Goal: Check status: Check status

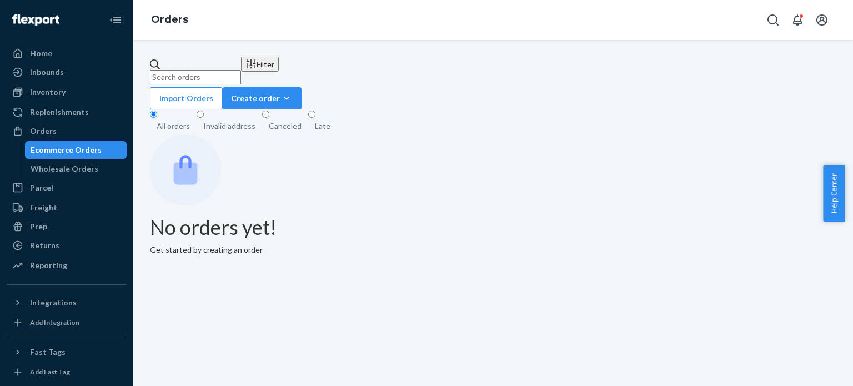
click at [241, 72] on input "text" at bounding box center [195, 77] width 91 height 14
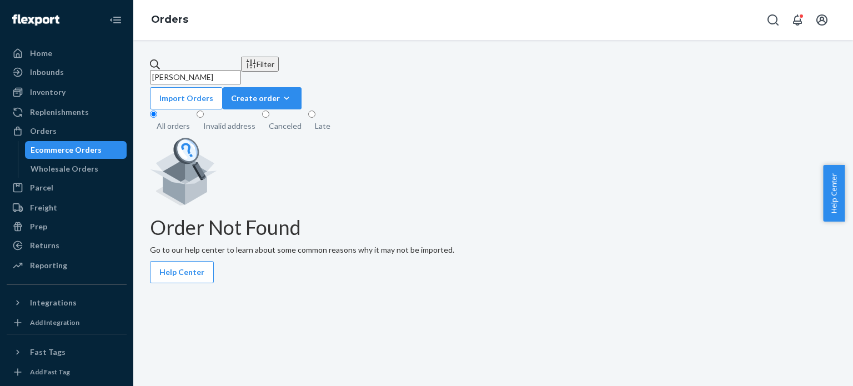
type input "[PERSON_NAME]"
click at [274, 64] on div "Filter" at bounding box center [259, 64] width 29 height 12
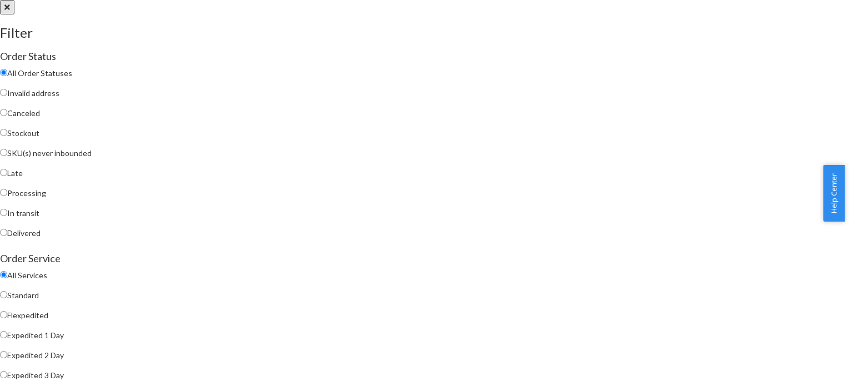
click at [629, 199] on label "Processing" at bounding box center [426, 193] width 853 height 11
click at [7, 196] on input "Processing" at bounding box center [3, 192] width 7 height 7
radio input "true"
radio input "false"
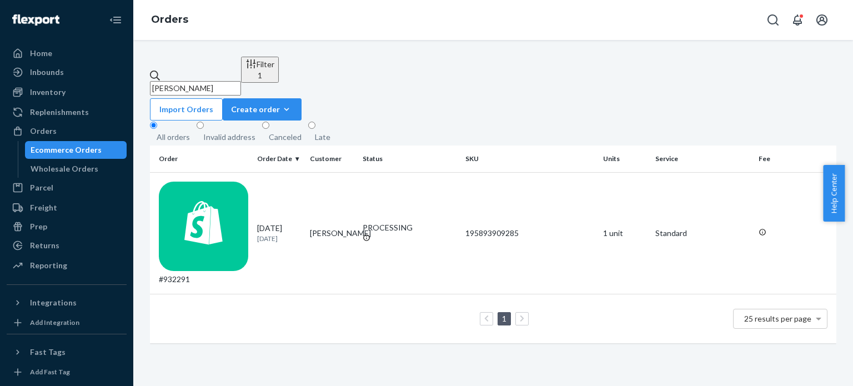
click at [241, 81] on input "[PERSON_NAME]" at bounding box center [195, 88] width 91 height 14
paste input "[PERSON_NAME]"
click at [241, 81] on input "[PERSON_NAME]" at bounding box center [195, 88] width 91 height 14
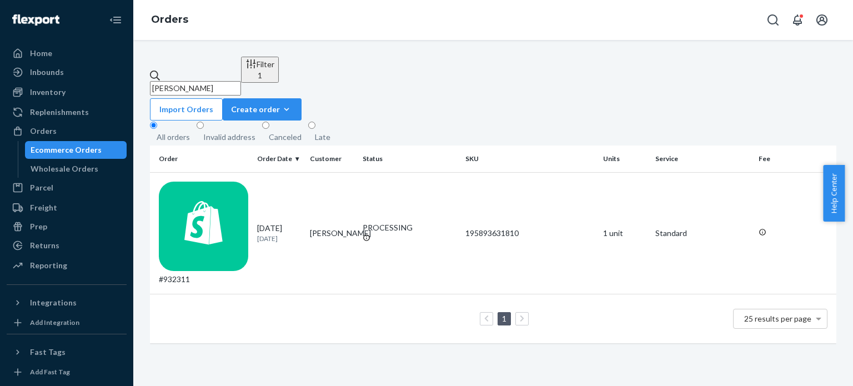
click at [241, 81] on input "[PERSON_NAME]" at bounding box center [195, 88] width 91 height 14
paste input "[PERSON_NAME]"
click at [241, 81] on input "[PERSON_NAME]" at bounding box center [195, 88] width 91 height 14
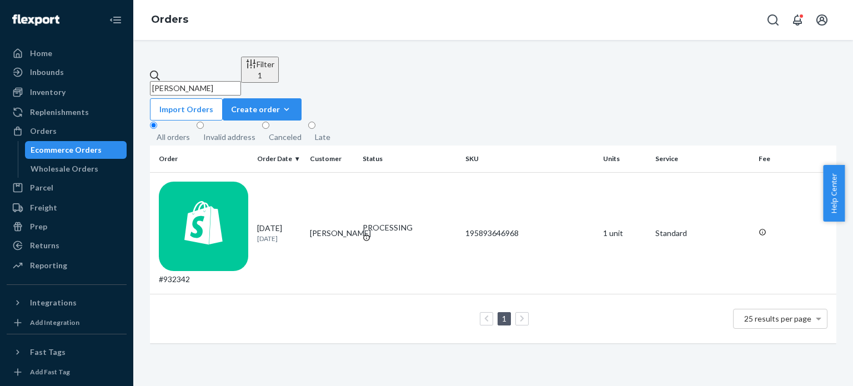
paste input "[PERSON_NAME]"
click at [241, 81] on input "[PERSON_NAME]" at bounding box center [195, 88] width 91 height 14
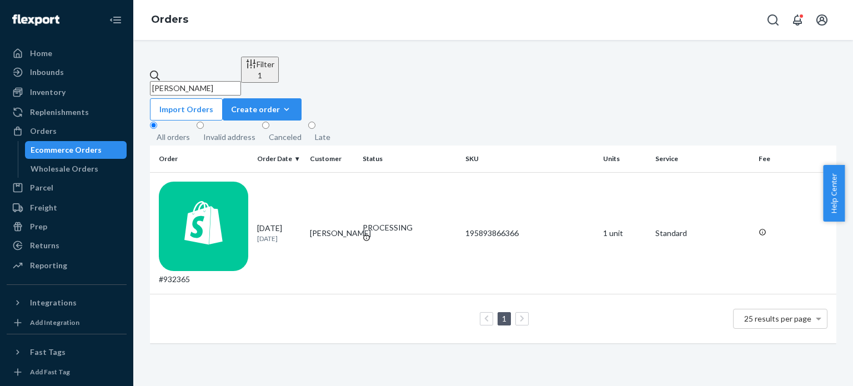
paste input "[PERSON_NAME]"
click at [241, 81] on input "[PERSON_NAME]" at bounding box center [195, 88] width 91 height 14
paste input "[PERSON_NAME]"
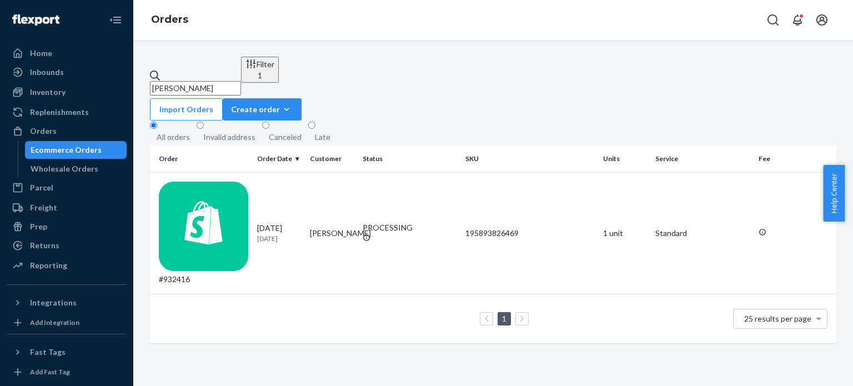
click at [241, 81] on input "[PERSON_NAME]" at bounding box center [195, 88] width 91 height 14
paste input "[PERSON_NAME]"
click at [241, 81] on input "[PERSON_NAME]" at bounding box center [195, 88] width 91 height 14
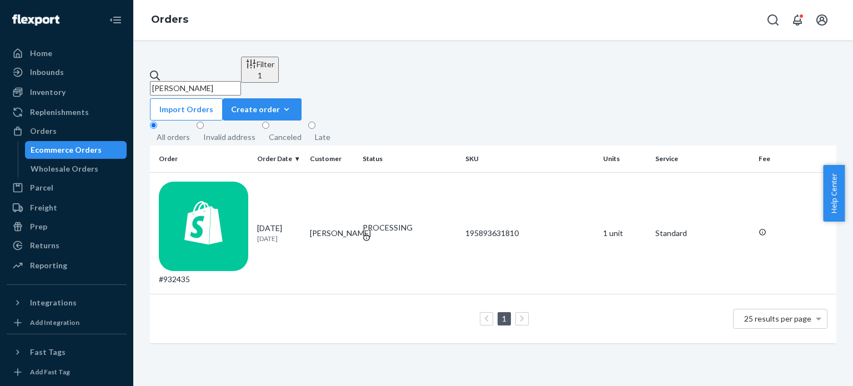
click at [241, 81] on input "[PERSON_NAME]" at bounding box center [195, 88] width 91 height 14
paste input "[PERSON_NAME]"
click at [241, 81] on input "[PERSON_NAME]" at bounding box center [195, 88] width 91 height 14
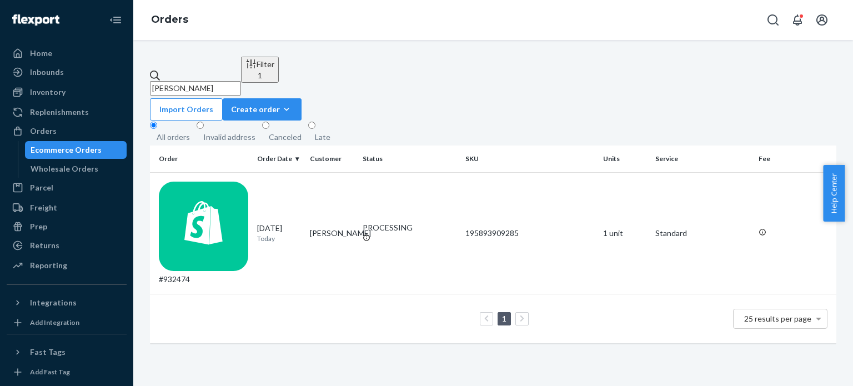
click at [241, 81] on input "[PERSON_NAME]" at bounding box center [195, 88] width 91 height 14
paste input "[PERSON_NAME]"
click at [241, 81] on input "[PERSON_NAME]" at bounding box center [195, 88] width 91 height 14
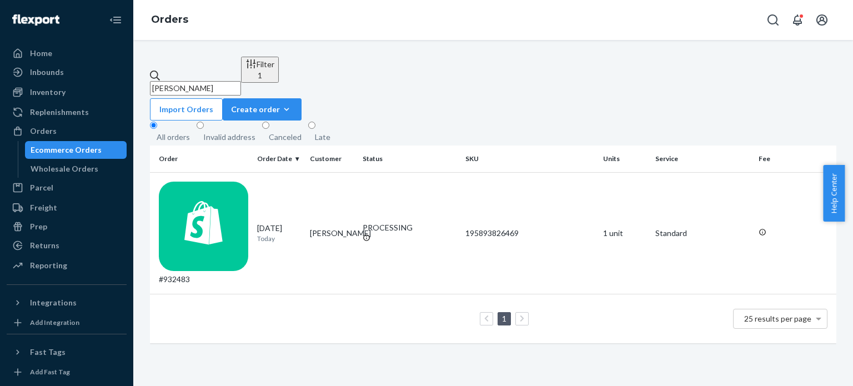
paste input "[PERSON_NAME]"
click at [241, 81] on input "[PERSON_NAME]" at bounding box center [195, 88] width 91 height 14
paste input "[PERSON_NAME]"
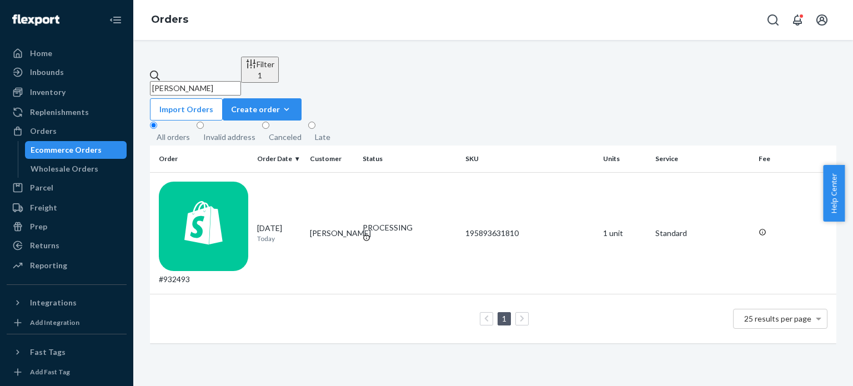
click at [241, 81] on input "[PERSON_NAME]" at bounding box center [195, 88] width 91 height 14
paste input "[PERSON_NAME]"
type input "[PERSON_NAME]"
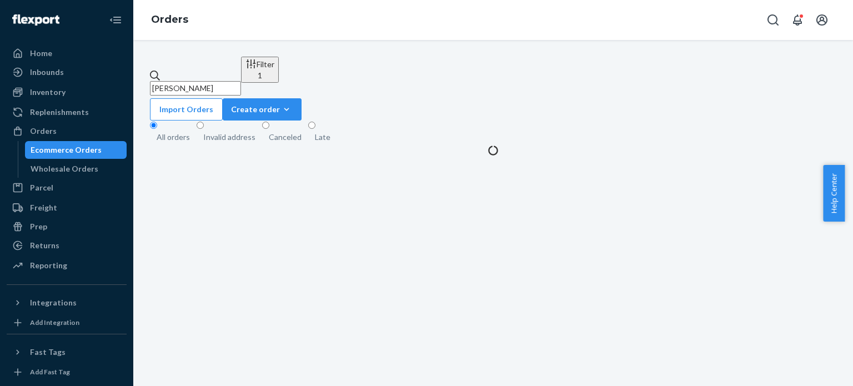
click at [241, 81] on input "[PERSON_NAME]" at bounding box center [195, 88] width 91 height 14
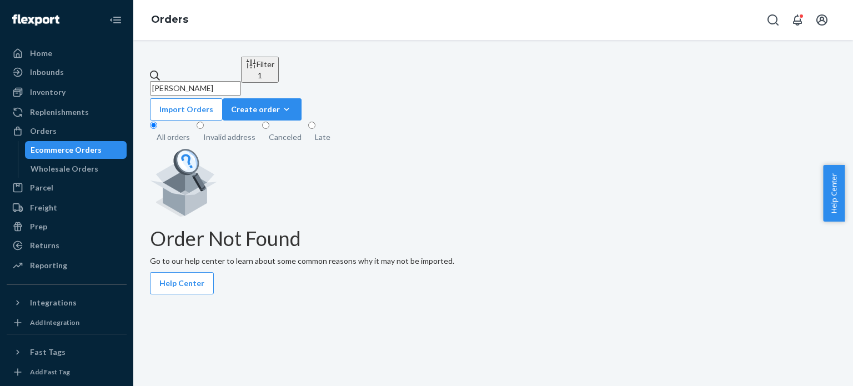
click at [241, 81] on input "[PERSON_NAME]" at bounding box center [195, 88] width 91 height 14
click at [279, 58] on button "Filter 1" at bounding box center [260, 70] width 38 height 26
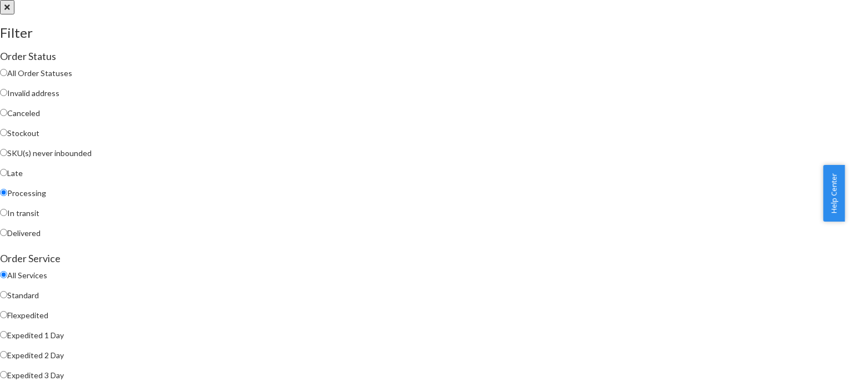
click at [645, 72] on div "All Order Statuses Invalid address Canceled Stockout SKU(s) never inbounded Lat…" at bounding box center [426, 153] width 853 height 180
click at [72, 78] on span "All Order Statuses" at bounding box center [39, 72] width 65 height 9
click at [7, 76] on input "All Order Statuses" at bounding box center [3, 72] width 7 height 7
radio input "true"
radio input "false"
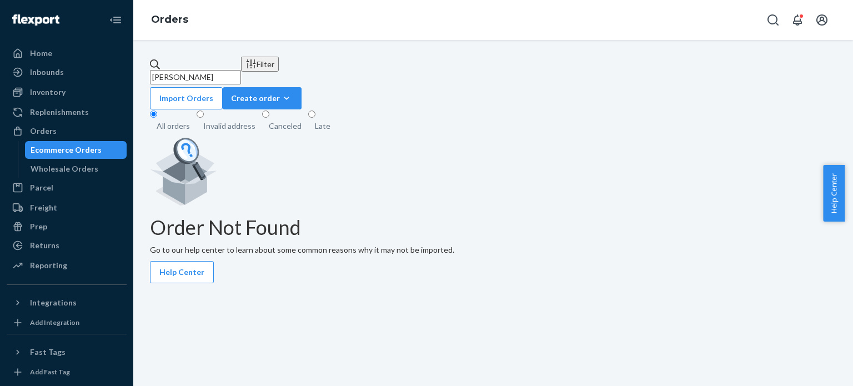
click at [241, 70] on input "[PERSON_NAME]" at bounding box center [195, 77] width 91 height 14
paste input "[PERSON_NAME]"
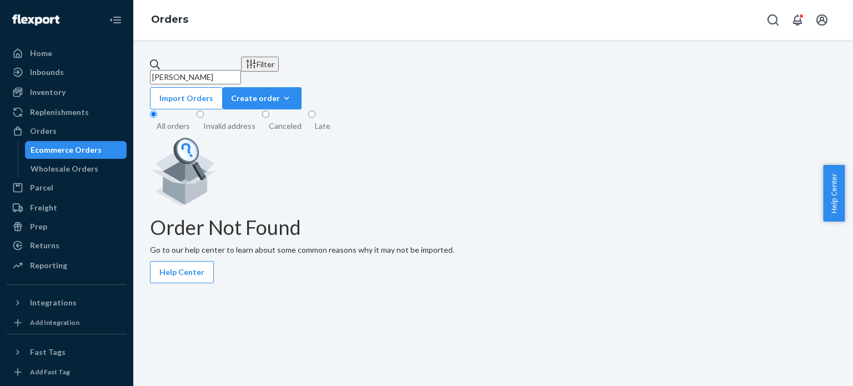
click at [274, 65] on div "Filter" at bounding box center [259, 64] width 29 height 12
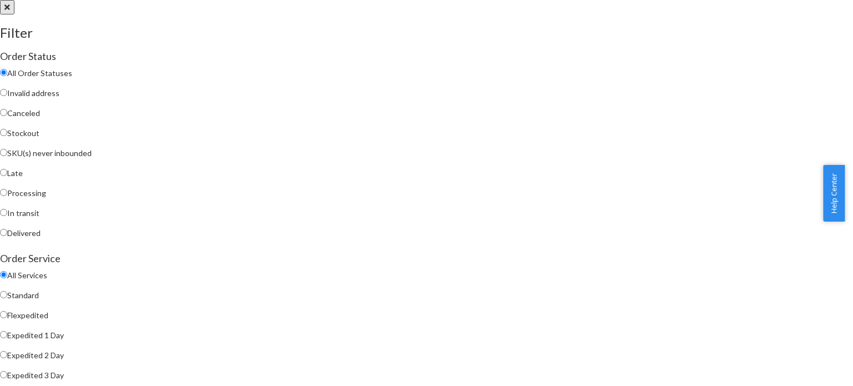
click at [346, 0] on div at bounding box center [426, 0] width 853 height 0
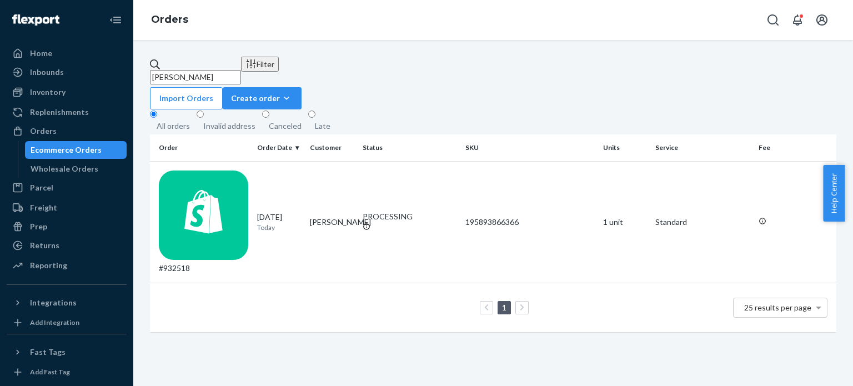
click at [241, 74] on input "[PERSON_NAME]" at bounding box center [195, 77] width 91 height 14
paste input "[PERSON_NAME]"
click at [241, 70] on input "[PERSON_NAME]" at bounding box center [195, 77] width 91 height 14
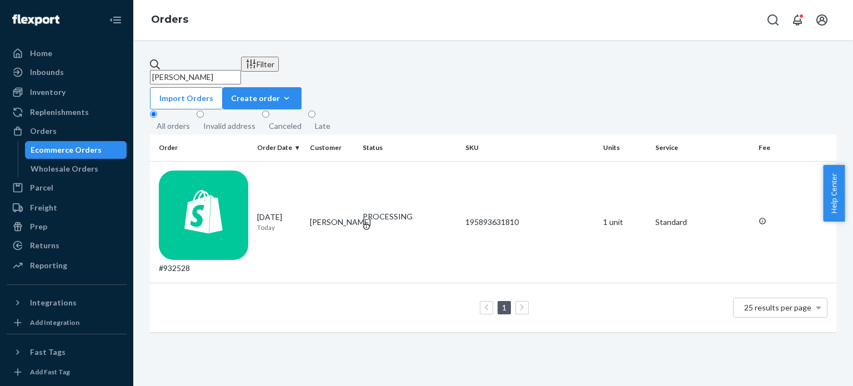
click at [241, 70] on input "[PERSON_NAME]" at bounding box center [195, 77] width 91 height 14
paste input "[PERSON_NAME]"
click at [241, 73] on input "[PERSON_NAME]" at bounding box center [195, 77] width 91 height 14
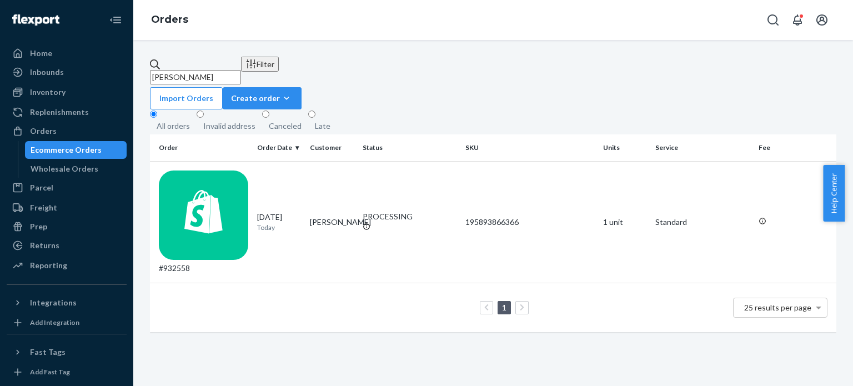
click at [241, 73] on input "[PERSON_NAME]" at bounding box center [195, 77] width 91 height 14
paste input "[PERSON_NAME] [PERSON_NAME]"
click at [241, 71] on input "[PERSON_NAME] [PERSON_NAME]" at bounding box center [195, 77] width 91 height 14
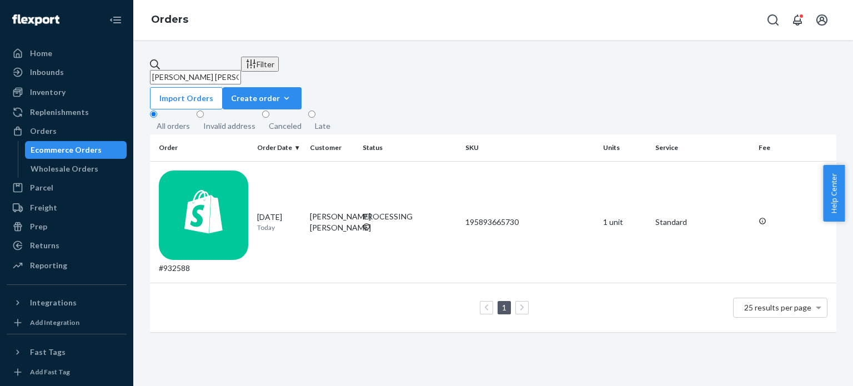
paste input "[PERSON_NAME]"
click at [241, 72] on input "[PERSON_NAME]" at bounding box center [195, 77] width 91 height 14
paste input "[PERSON_NAME]"
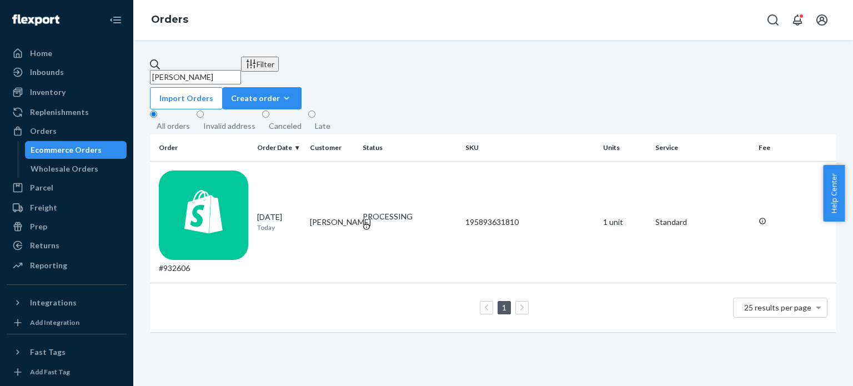
click at [241, 71] on input "[PERSON_NAME]" at bounding box center [195, 77] width 91 height 14
paste input "[PERSON_NAME]"
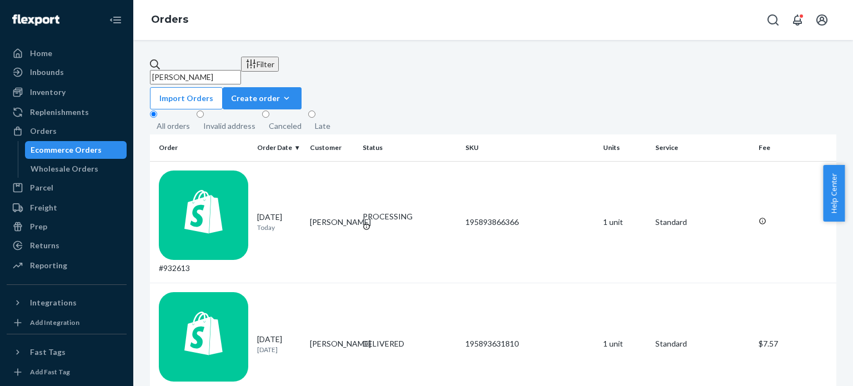
click at [241, 75] on input "[PERSON_NAME]" at bounding box center [195, 77] width 91 height 14
click at [241, 74] on input "[PERSON_NAME]" at bounding box center [195, 77] width 91 height 14
paste input "[PERSON_NAME]"
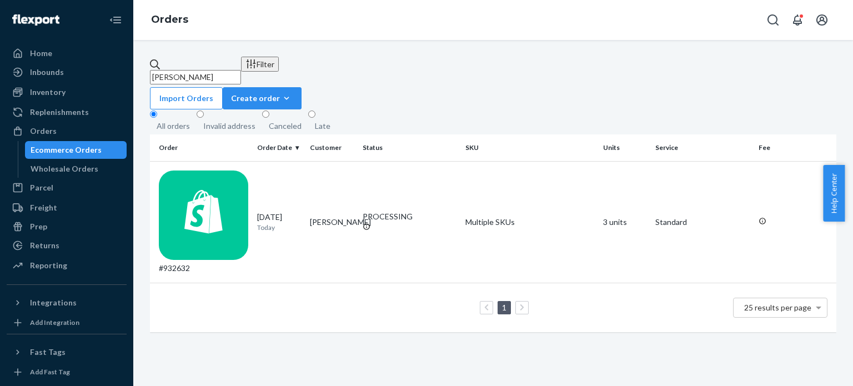
click at [241, 71] on input "[PERSON_NAME]" at bounding box center [195, 77] width 91 height 14
paste input "[PERSON_NAME]"
click at [241, 70] on input "[PERSON_NAME]" at bounding box center [195, 77] width 91 height 14
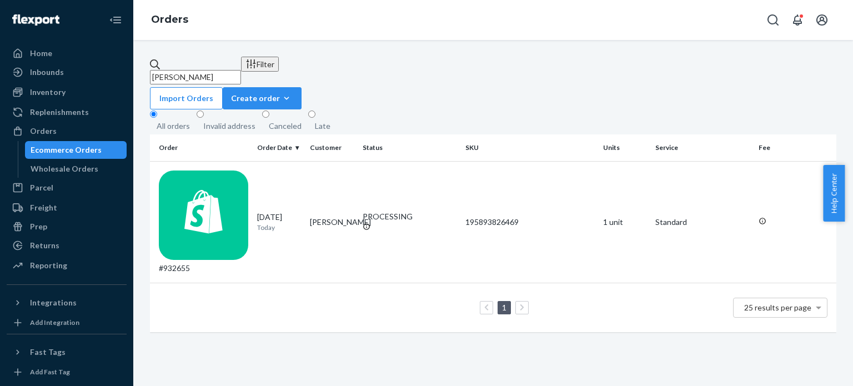
click at [241, 70] on input "[PERSON_NAME]" at bounding box center [195, 77] width 91 height 14
paste input "imberly Ta"
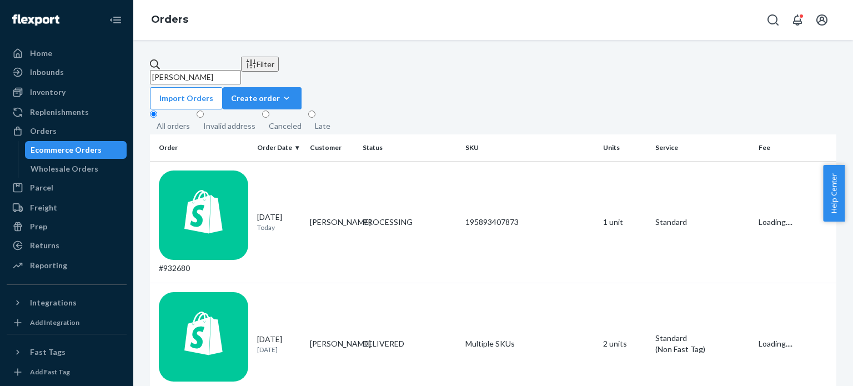
type input "[PERSON_NAME]"
